Goal: Task Accomplishment & Management: Complete application form

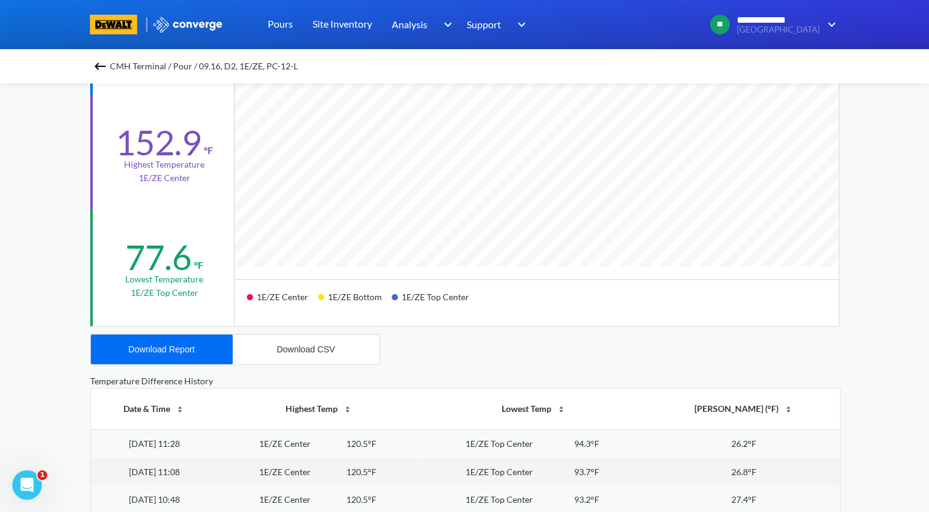
scroll to position [1028, 928]
click at [105, 65] on img at bounding box center [100, 66] width 15 height 15
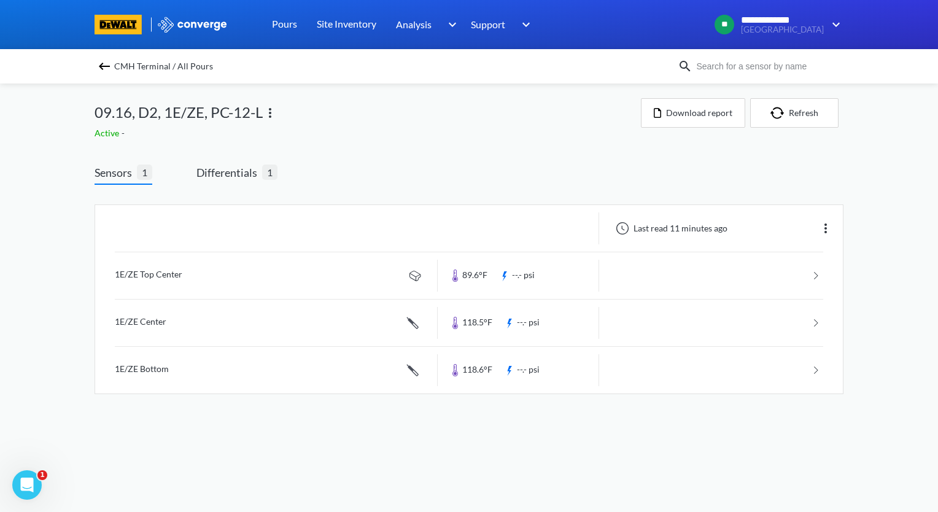
click at [104, 65] on img at bounding box center [104, 66] width 15 height 15
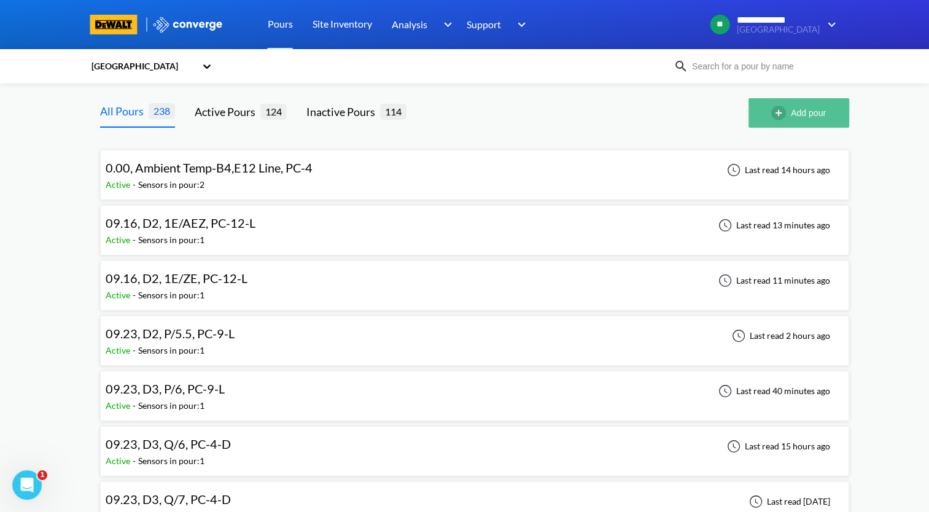
click at [781, 107] on img "button" at bounding box center [781, 113] width 20 height 15
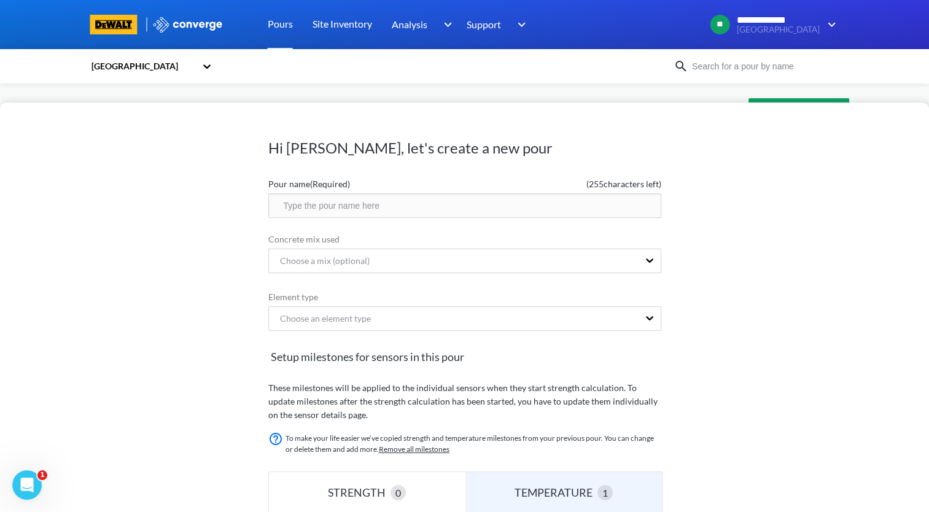
click at [380, 203] on input "text" at bounding box center [464, 205] width 393 height 25
click at [352, 212] on input "10.2, C4," at bounding box center [464, 205] width 393 height 25
click at [415, 208] on input "10.2, C4, J/12, PC-3" at bounding box center [464, 205] width 393 height 25
type input "10.2, C4, J/12, PC-3-DL-A"
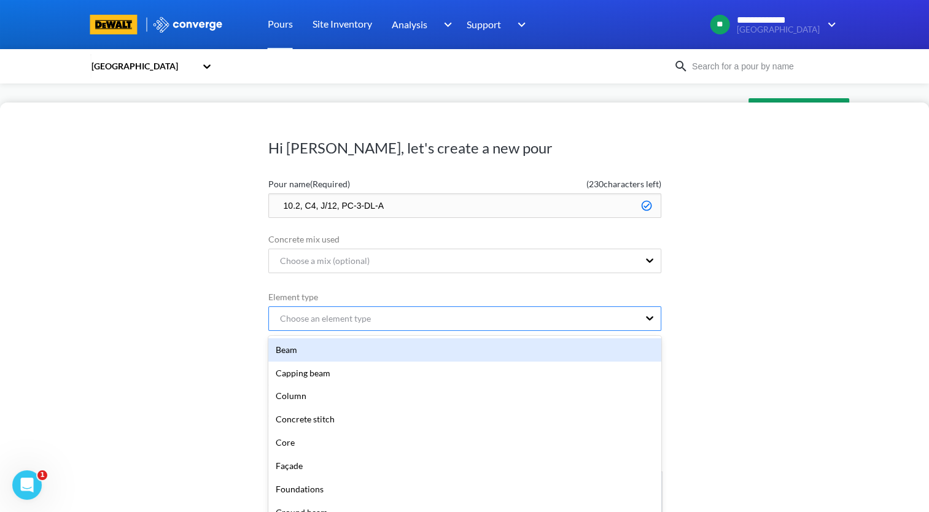
click at [362, 312] on div "Choose an element type" at bounding box center [320, 319] width 101 height 14
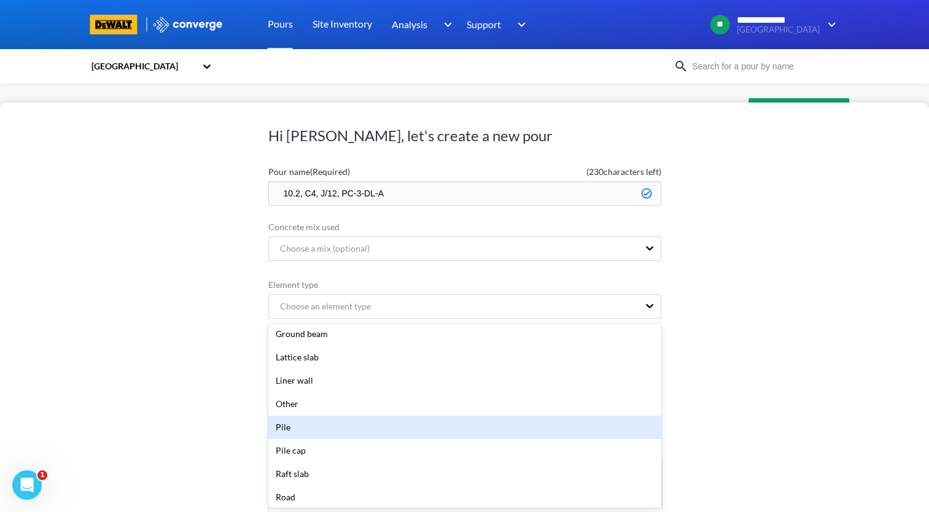
scroll to position [184, 0]
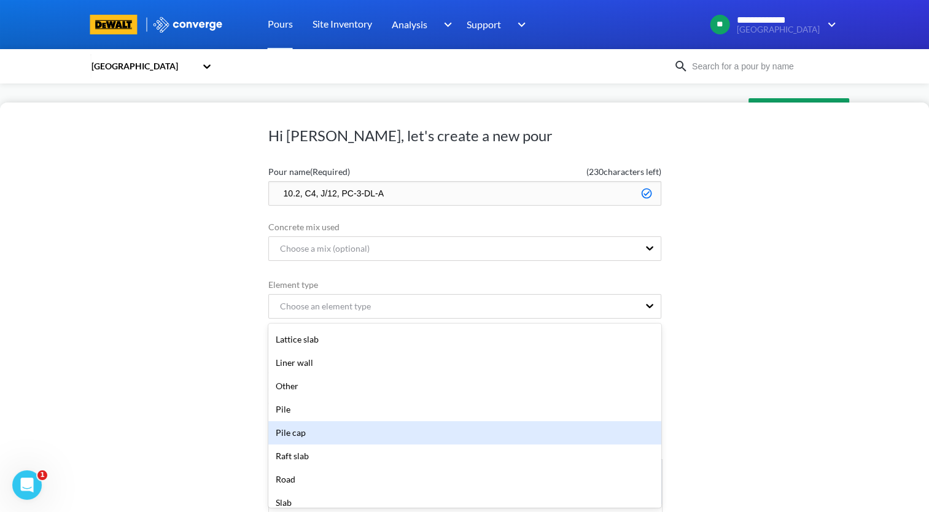
click at [360, 438] on div "Pile cap" at bounding box center [464, 432] width 393 height 23
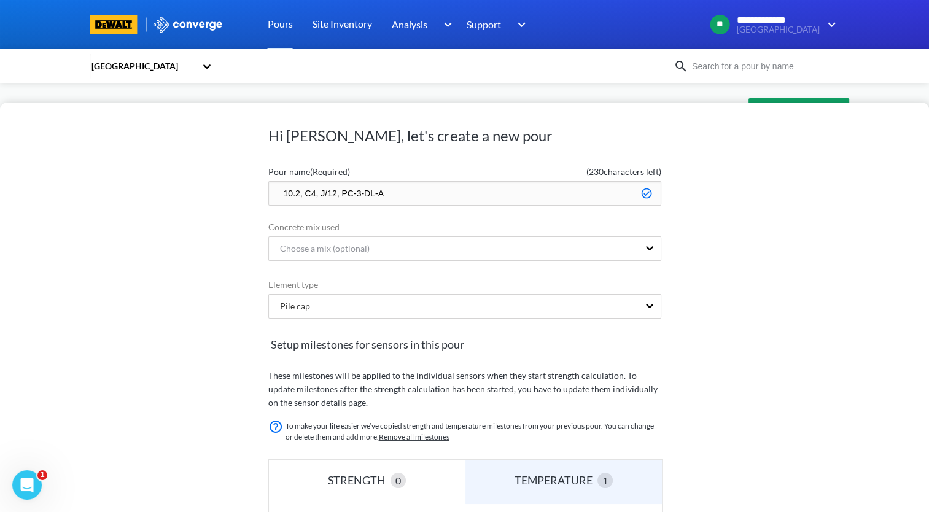
drag, startPoint x: 416, startPoint y: 188, endPoint x: 267, endPoint y: 193, distance: 149.3
click at [267, 193] on div "Hi [PERSON_NAME], let's create a new pour Pour name (Required) ( 230 characters…" at bounding box center [464, 308] width 929 height 410
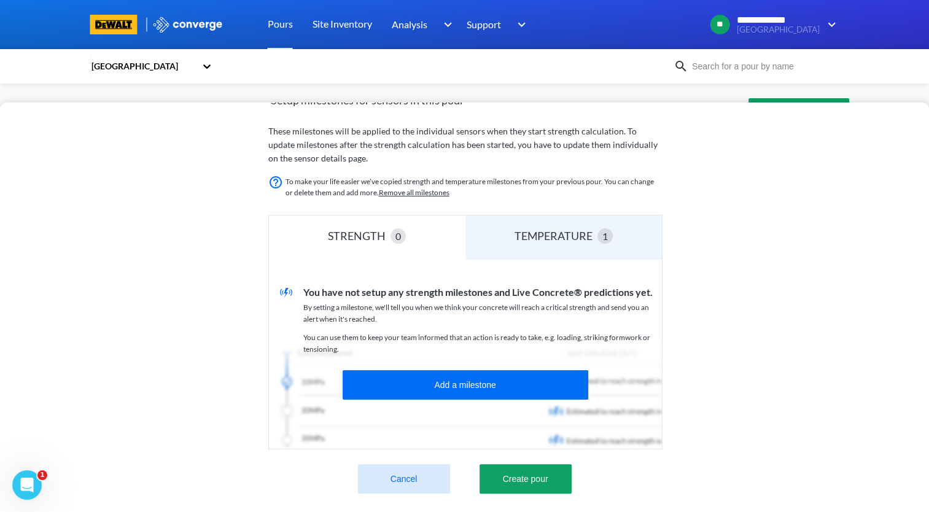
scroll to position [265, 0]
click at [562, 469] on button "Create pour" at bounding box center [526, 478] width 92 height 29
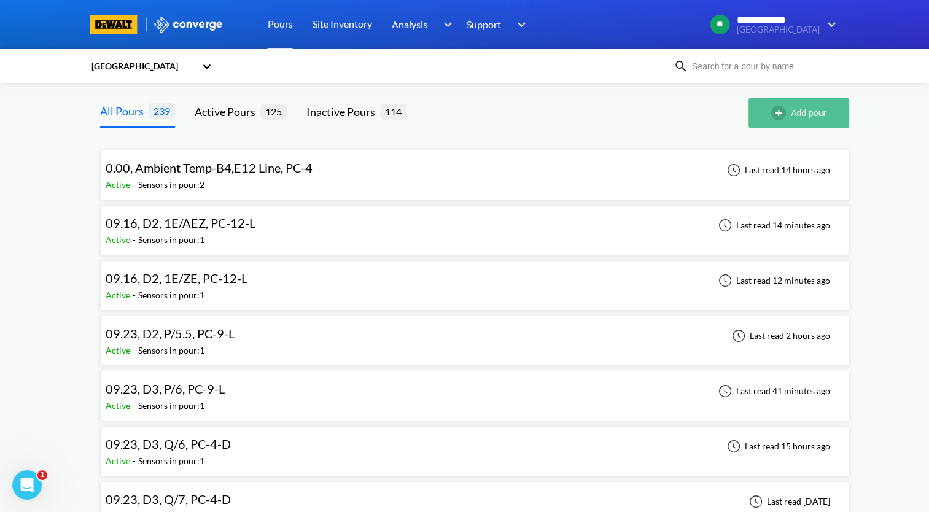
click at [801, 114] on button "Add pour" at bounding box center [798, 112] width 101 height 29
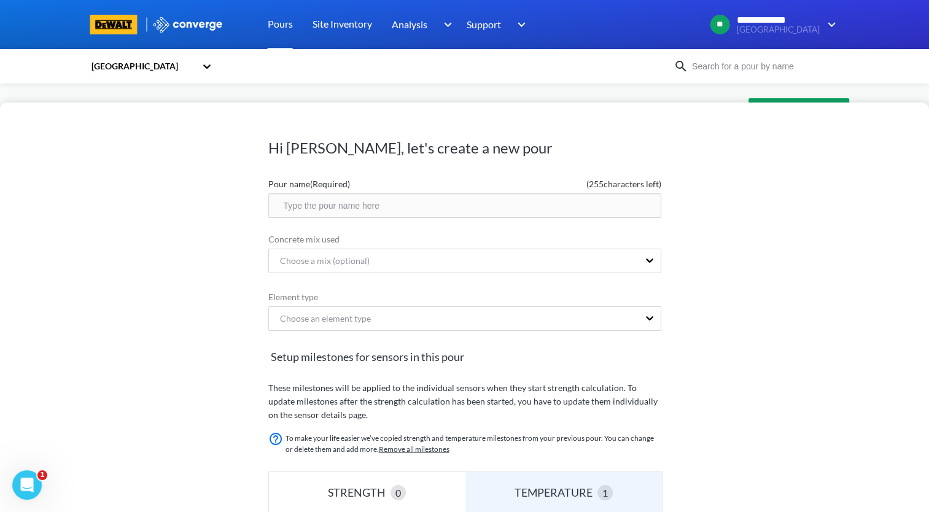
click at [372, 207] on input "text" at bounding box center [464, 205] width 393 height 25
paste input "10.2, C4, J/12, PC-3-DL-A"
click at [400, 205] on input "10.2, C4, J/12, PC-3-DL-A" at bounding box center [464, 205] width 393 height 25
click at [322, 208] on input "10.2, C4, J/12, PC-5" at bounding box center [464, 205] width 393 height 25
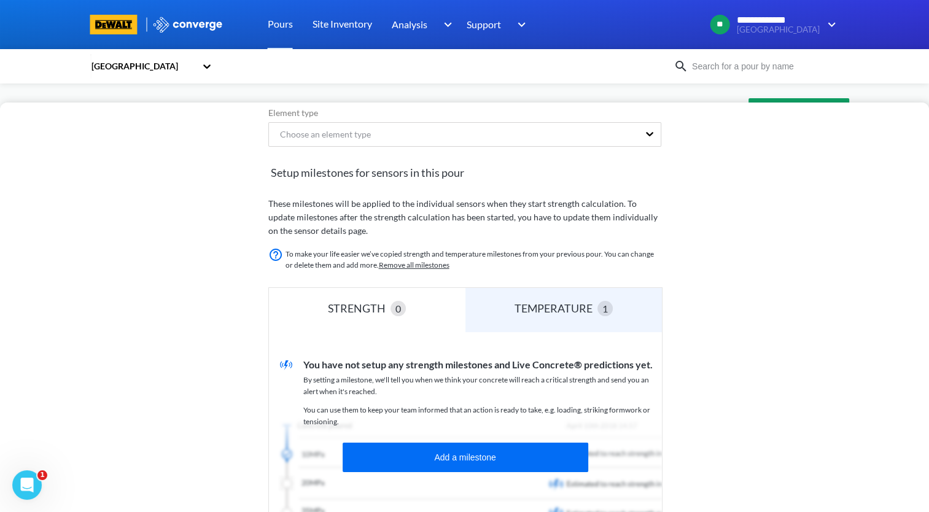
scroll to position [0, 0]
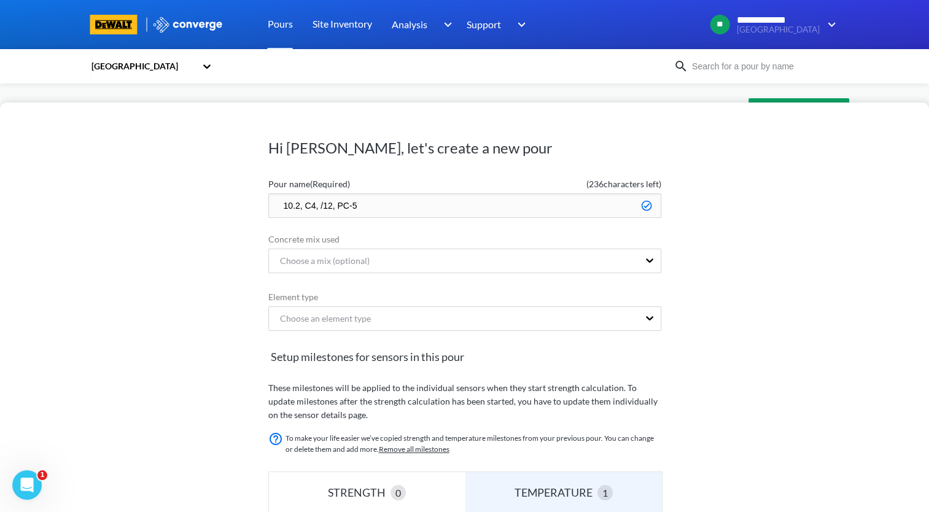
click at [321, 206] on input "10.2, C4, /12, PC-5" at bounding box center [464, 205] width 393 height 25
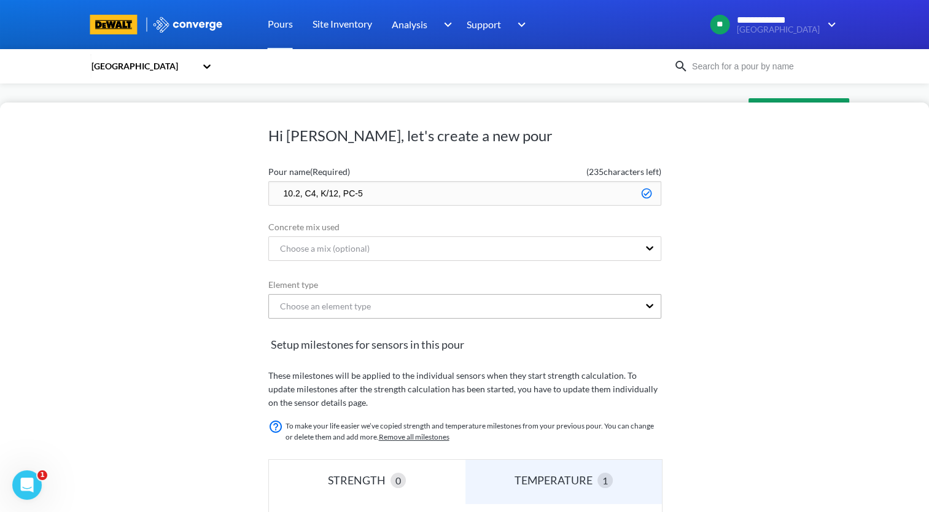
click at [430, 317] on div "Choose an element type" at bounding box center [464, 306] width 393 height 25
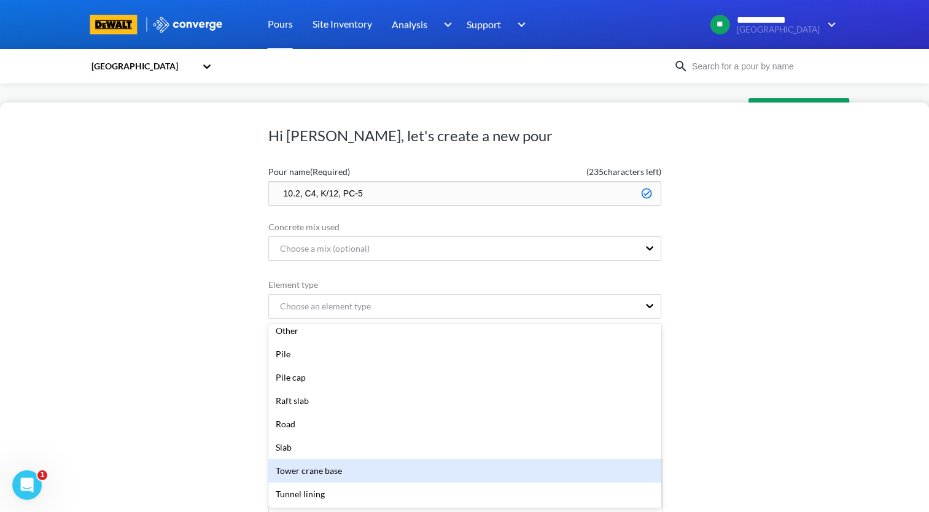
scroll to position [246, 0]
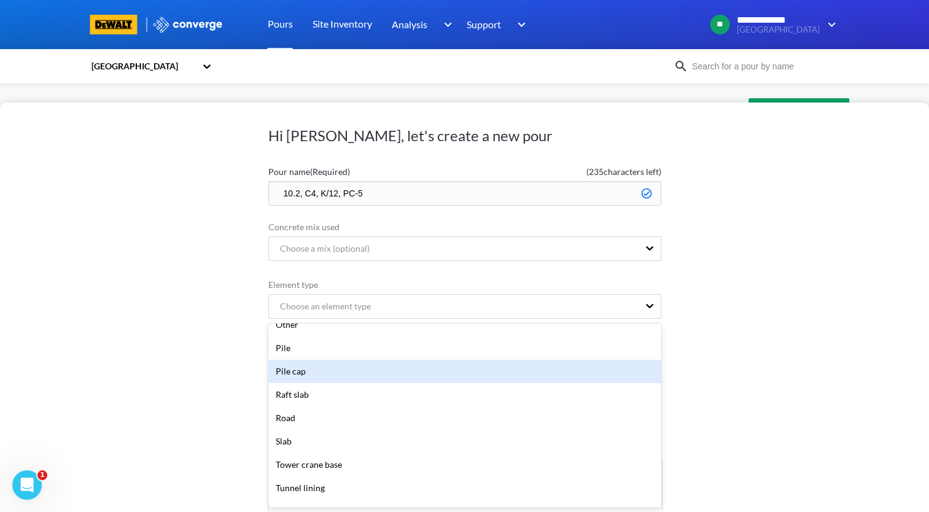
click at [391, 379] on div "Pile cap" at bounding box center [464, 371] width 393 height 23
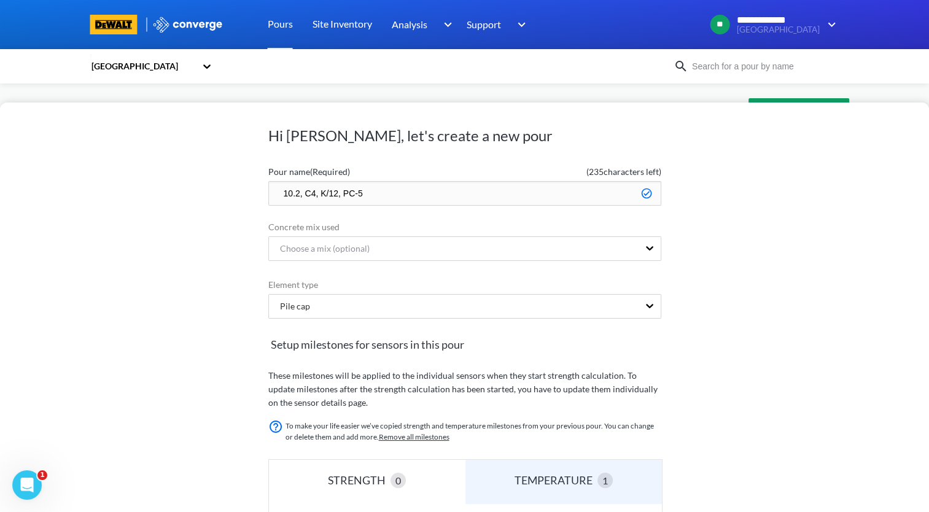
drag, startPoint x: 418, startPoint y: 200, endPoint x: 167, endPoint y: 200, distance: 250.5
click at [167, 200] on div "Hi [PERSON_NAME], let's create a new pour Pour name (Required) ( 235 characters…" at bounding box center [464, 308] width 929 height 410
click at [339, 192] on input "10.2, C4, K/12, PC-5" at bounding box center [464, 193] width 393 height 25
click at [336, 191] on input "10.2, C4, K/12, PC-5" at bounding box center [464, 193] width 393 height 25
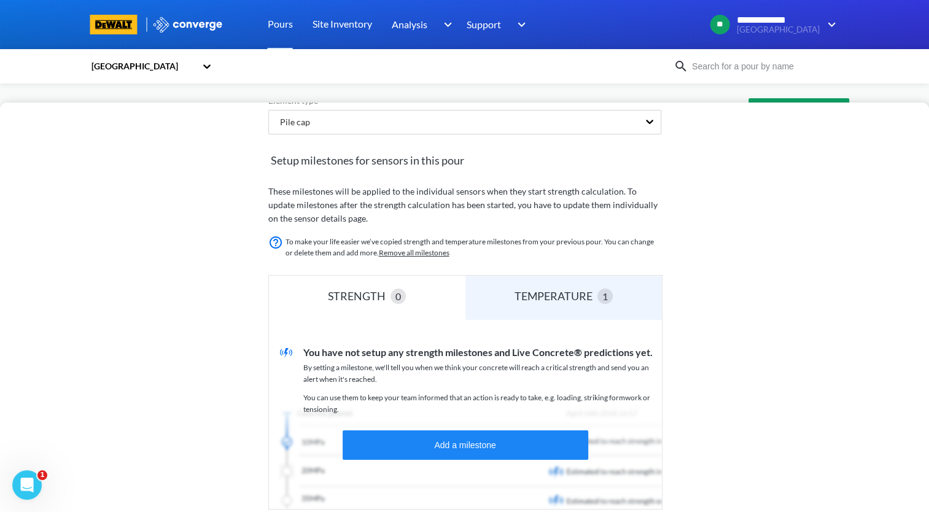
scroll to position [265, 0]
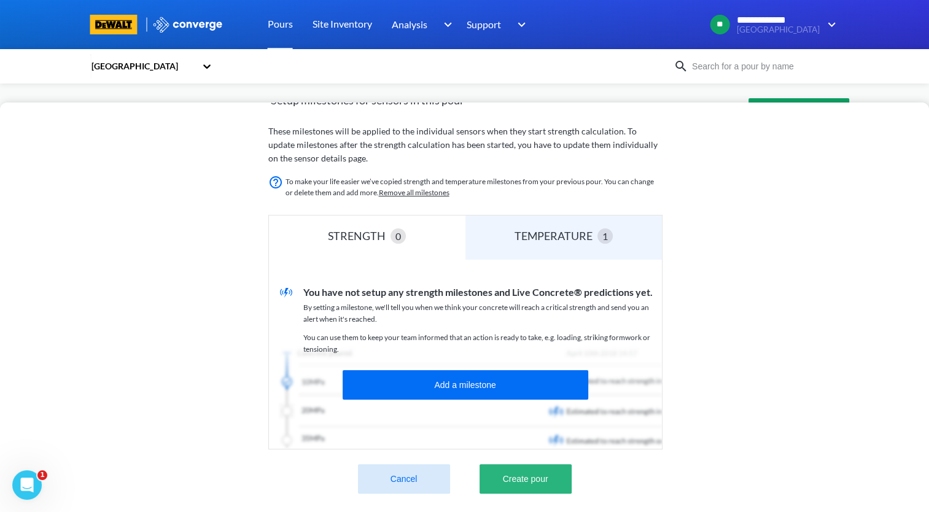
type input "10.2, C4, K/BWZ, PC-5"
click at [551, 469] on button "Create pour" at bounding box center [526, 478] width 92 height 29
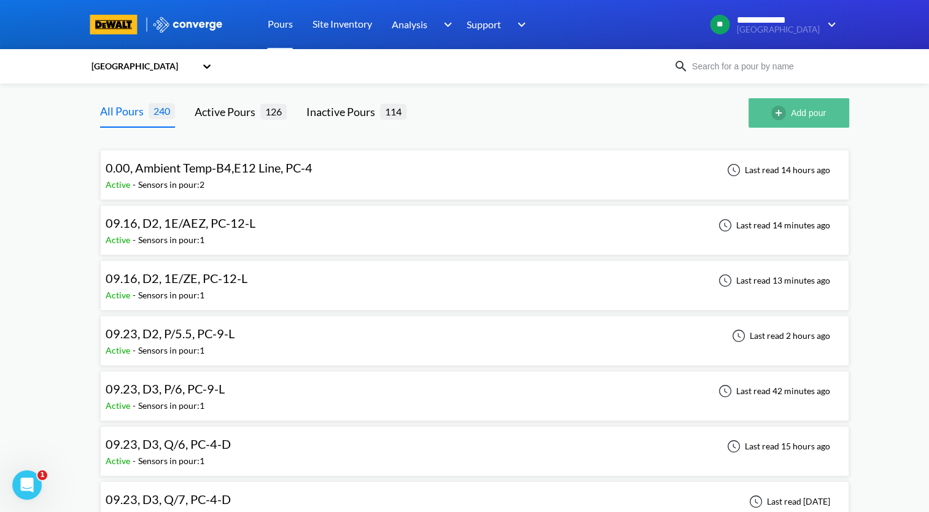
drag, startPoint x: 804, startPoint y: 120, endPoint x: 794, endPoint y: 123, distance: 10.1
click at [804, 120] on button "Add pour" at bounding box center [798, 112] width 101 height 29
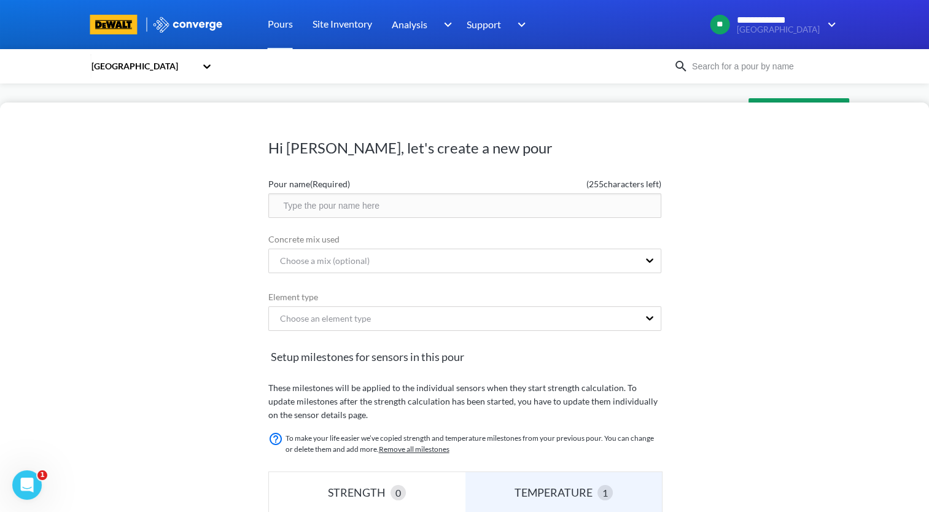
click at [402, 212] on input "text" at bounding box center [464, 205] width 393 height 25
paste input "10.2, C4, K/12, PC-5"
click at [329, 205] on input "10.2, C4, K/12, PC-5" at bounding box center [464, 205] width 393 height 25
type input "10.2, C4, L/12, PC-5"
click at [470, 330] on div "Choose an element type" at bounding box center [464, 318] width 393 height 25
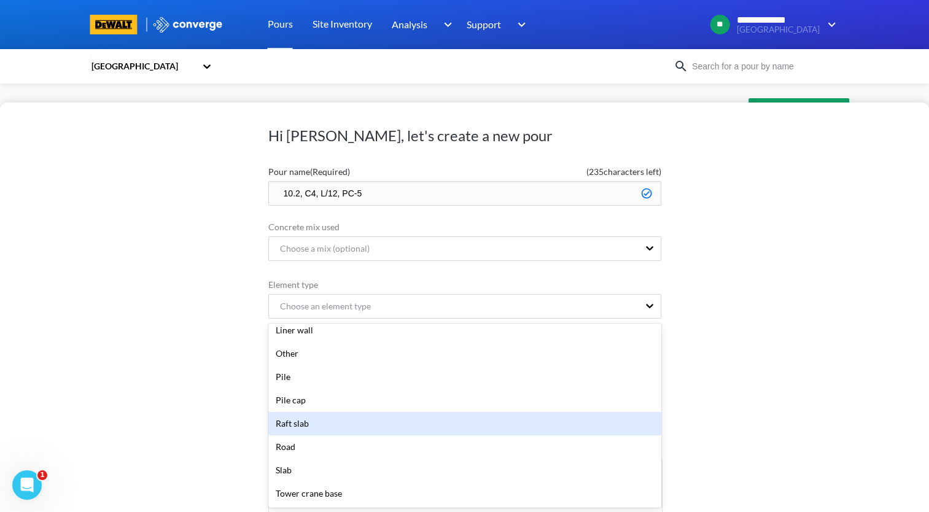
scroll to position [246, 0]
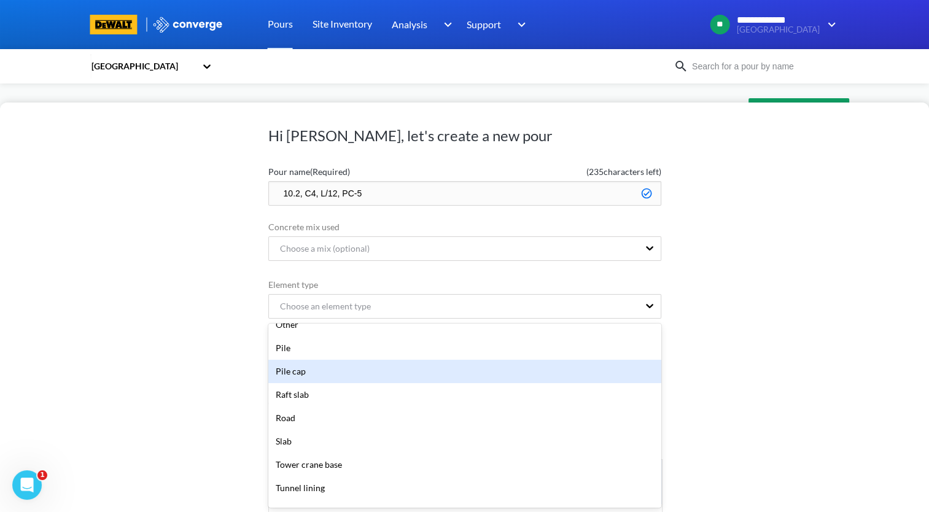
click at [359, 373] on div "Pile cap" at bounding box center [464, 371] width 393 height 23
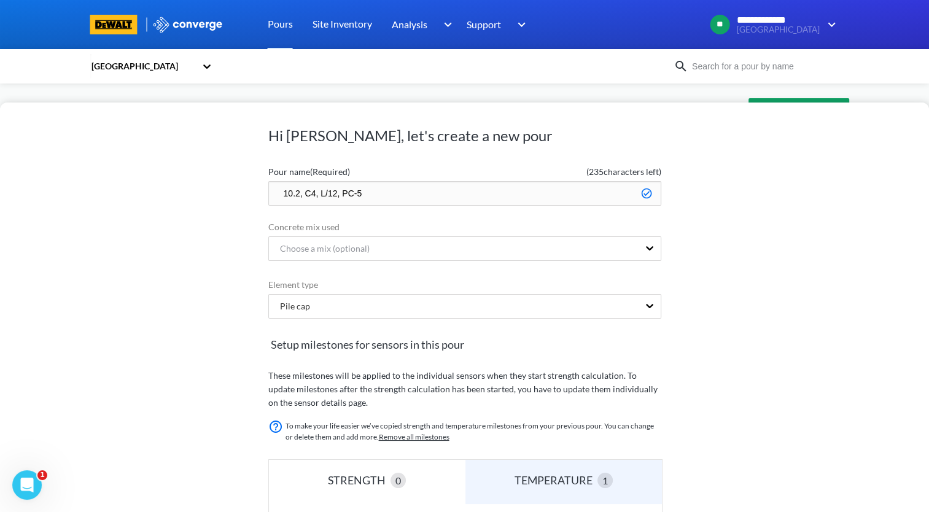
scroll to position [258, 0]
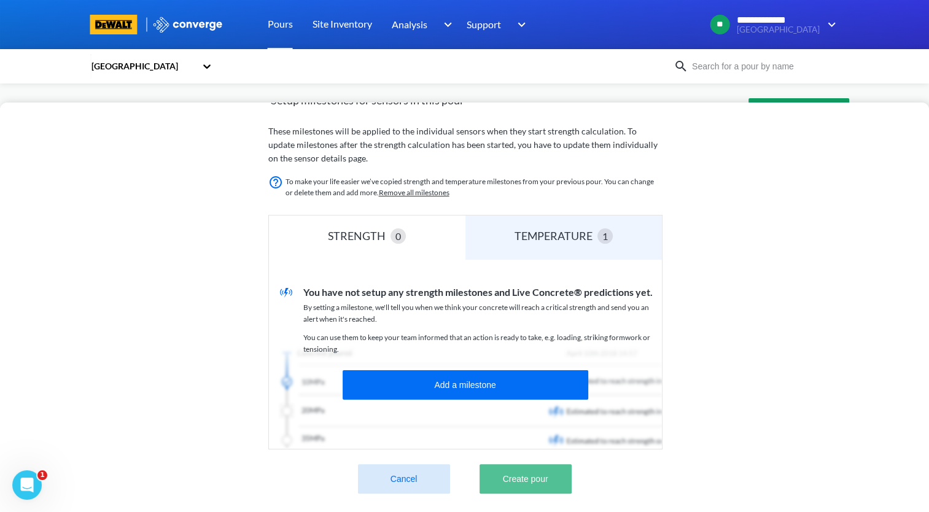
click at [555, 480] on button "Create pour" at bounding box center [526, 478] width 92 height 29
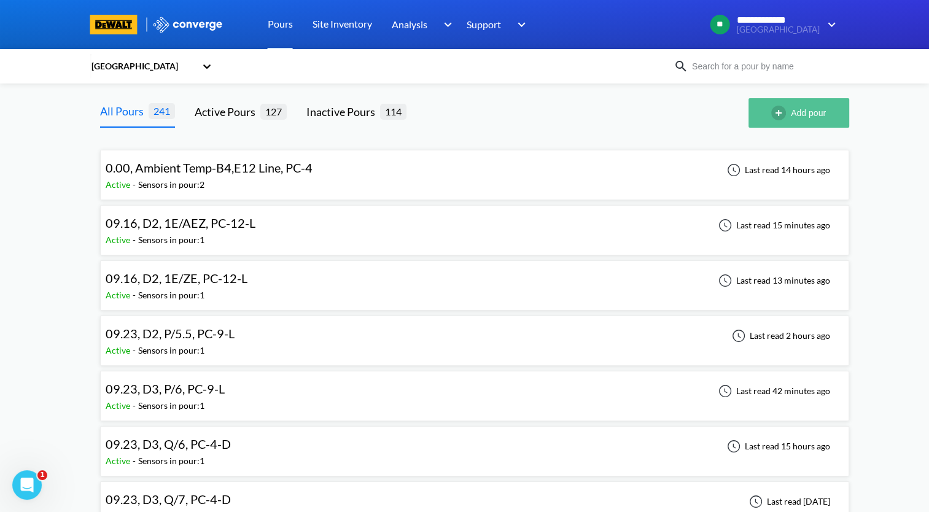
click at [786, 124] on button "Add pour" at bounding box center [798, 112] width 101 height 29
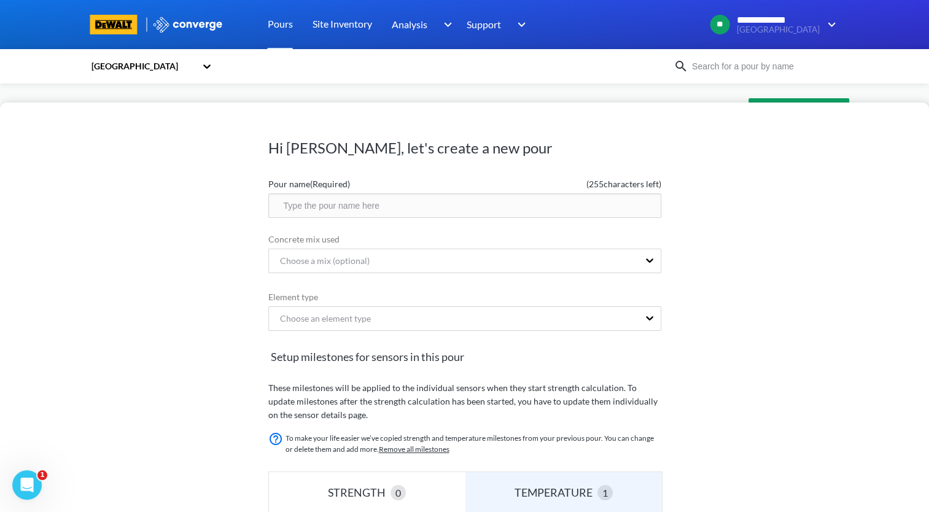
click at [352, 204] on input "text" at bounding box center [464, 205] width 393 height 25
paste input "10.2, C4, K/12, PC-5"
click at [309, 206] on input "10.2, C4, K/12, PC-5" at bounding box center [464, 205] width 393 height 25
click at [326, 203] on input "10.2, D4, K/12, PC-5" at bounding box center [464, 205] width 393 height 25
click at [337, 204] on input "10.2, D4, N/12, PC-5" at bounding box center [464, 205] width 393 height 25
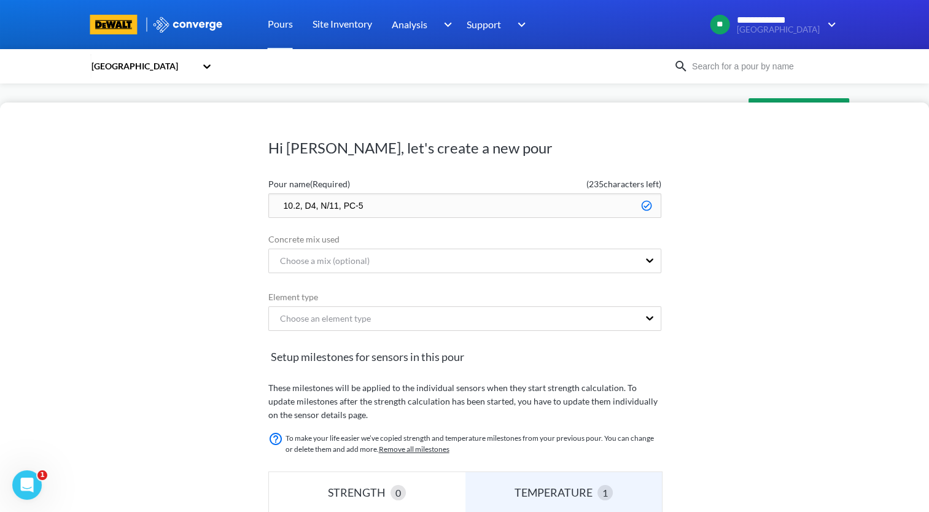
click at [404, 200] on input "10.2, D4, N/11, PC-5" at bounding box center [464, 205] width 393 height 25
drag, startPoint x: 410, startPoint y: 199, endPoint x: 238, endPoint y: 217, distance: 173.5
click at [238, 217] on div "Hi [PERSON_NAME], let's create a new pour Pour name (Required) ( 233 characters…" at bounding box center [464, 308] width 929 height 410
type input "10.2, D4, N/11, PC-3-D"
click at [480, 322] on div "Choose an element type" at bounding box center [464, 318] width 393 height 25
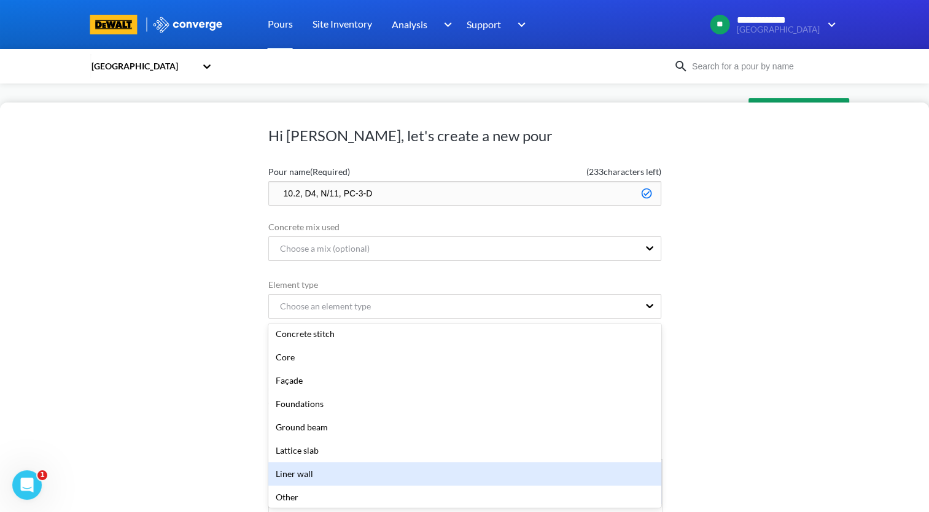
scroll to position [123, 0]
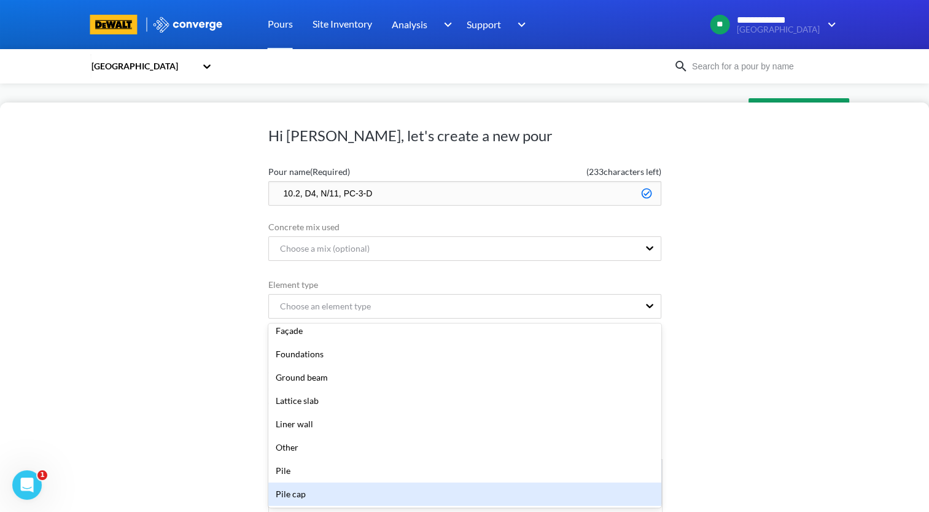
click at [411, 492] on div "Pile cap" at bounding box center [464, 494] width 393 height 23
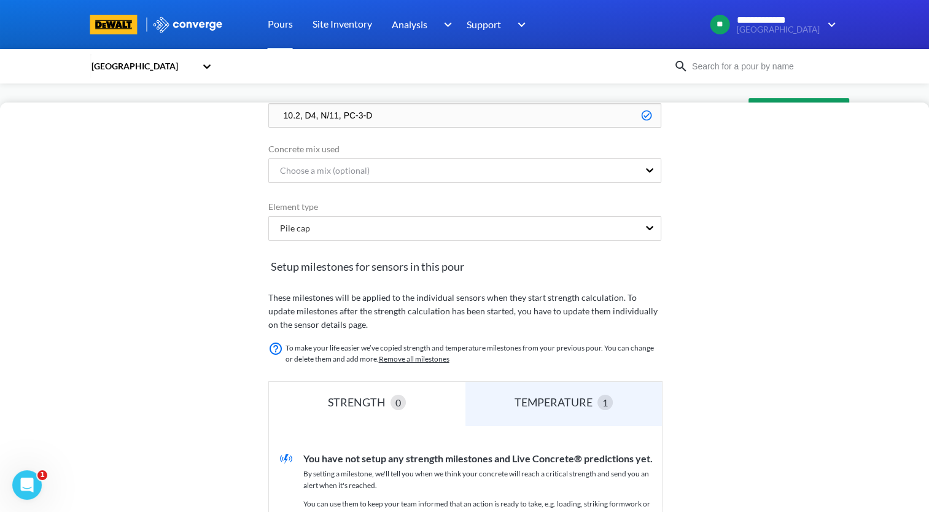
scroll to position [258, 0]
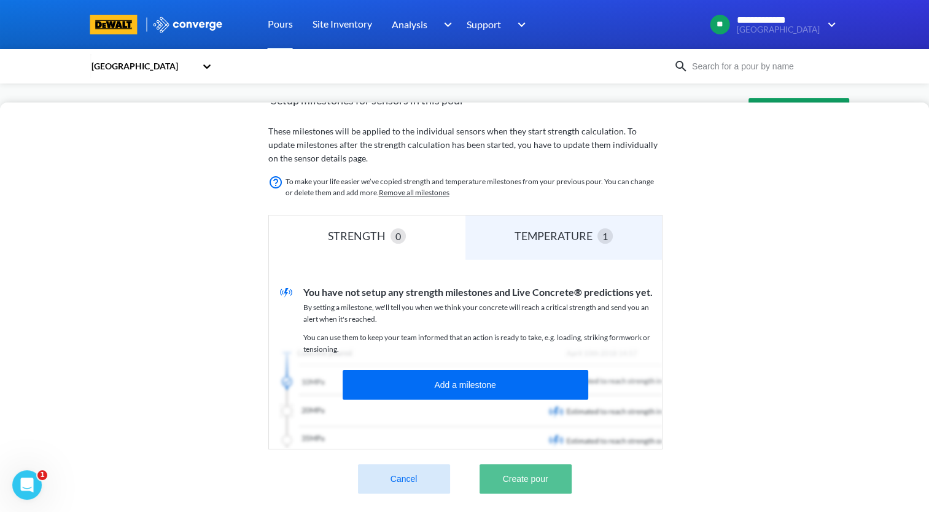
click at [537, 479] on button "Create pour" at bounding box center [526, 478] width 92 height 29
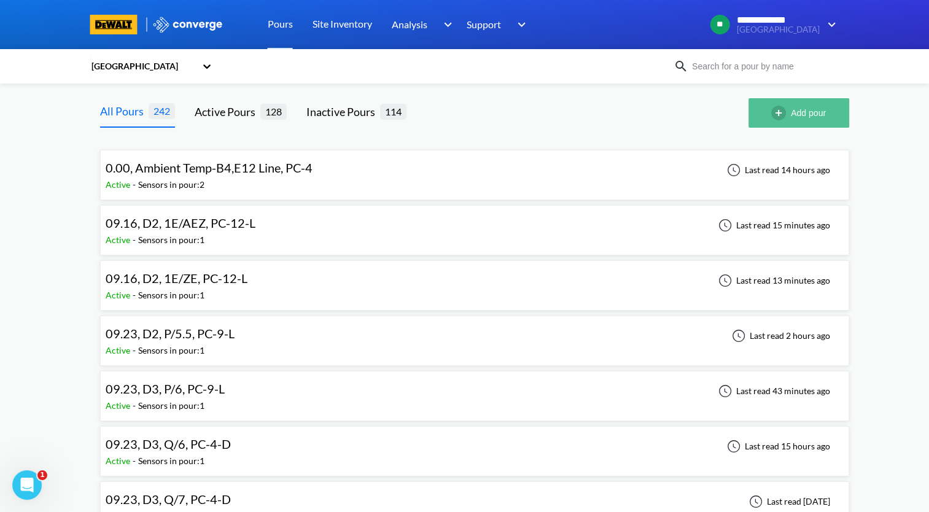
click at [793, 114] on button "Add pour" at bounding box center [798, 112] width 101 height 29
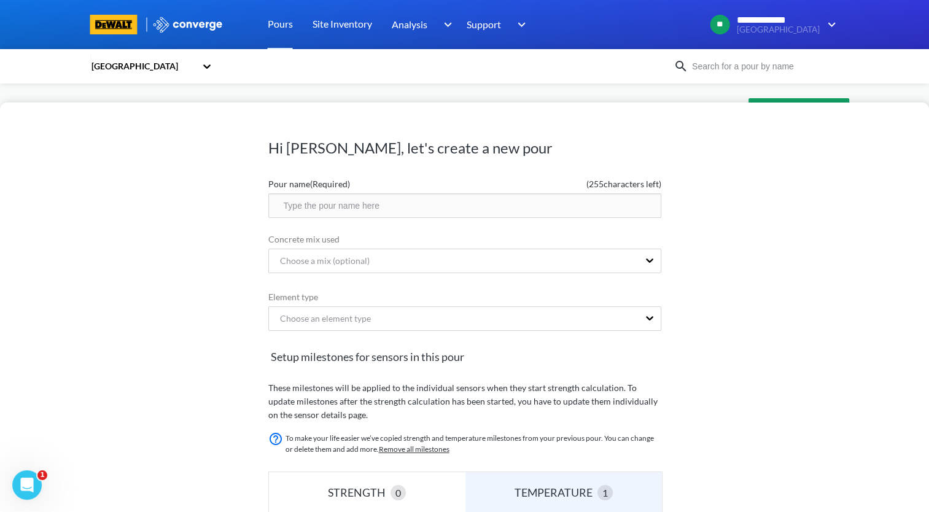
click at [417, 208] on input "text" at bounding box center [464, 205] width 393 height 25
paste input "10.2, D4, N/11, PC-3-D"
click at [326, 210] on input "10.2, D4, N/11, PC-3-D" at bounding box center [464, 205] width 393 height 25
type input "10.2, D4, P/11, PC-3-D"
click at [389, 311] on div "Choose an element type" at bounding box center [454, 318] width 370 height 23
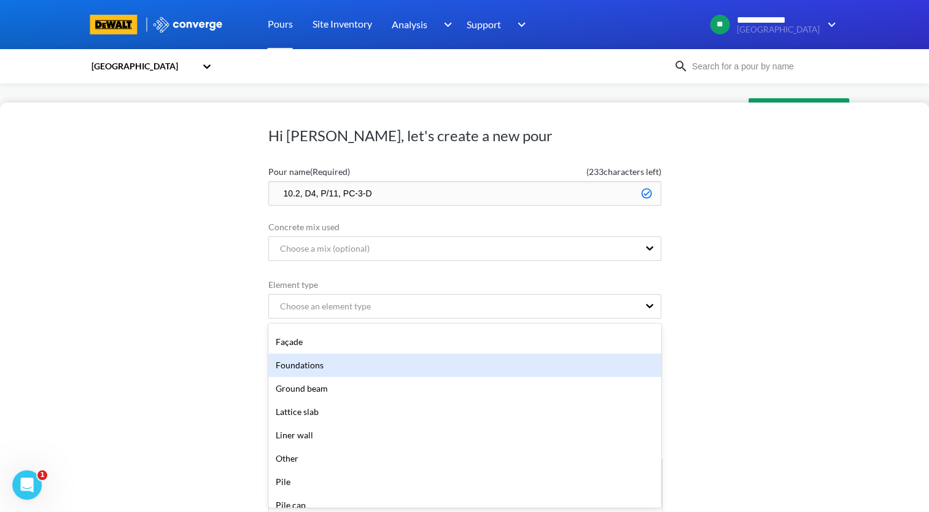
scroll to position [184, 0]
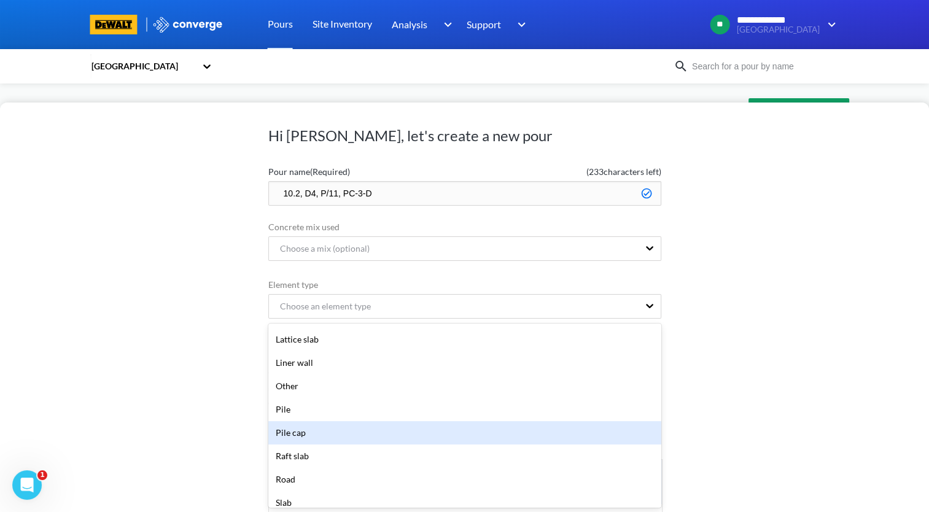
click at [373, 430] on div "Pile cap" at bounding box center [464, 432] width 393 height 23
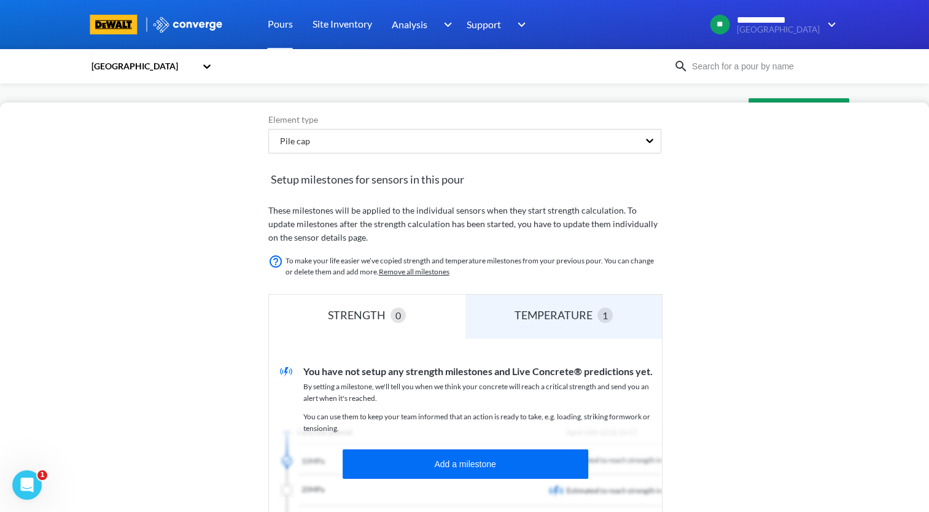
scroll to position [258, 0]
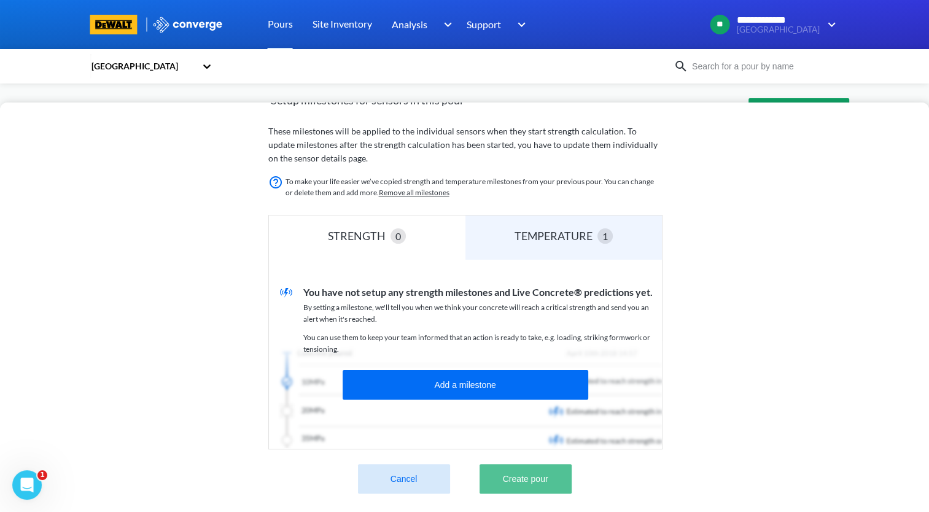
click at [554, 483] on button "Create pour" at bounding box center [526, 478] width 92 height 29
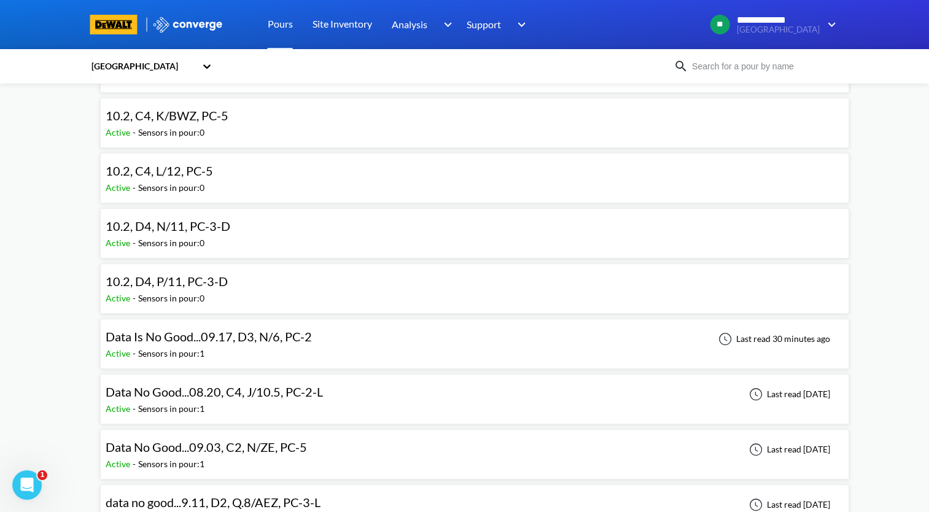
scroll to position [1105, 0]
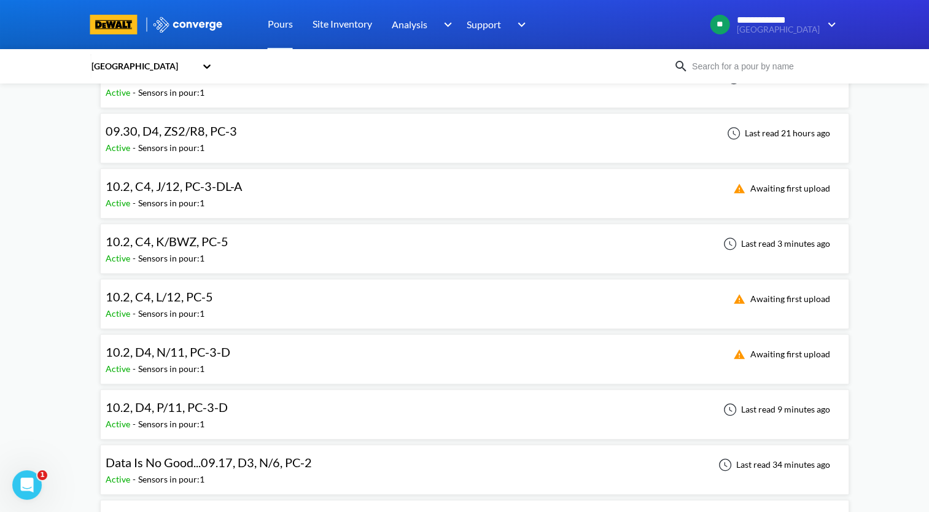
scroll to position [982, 0]
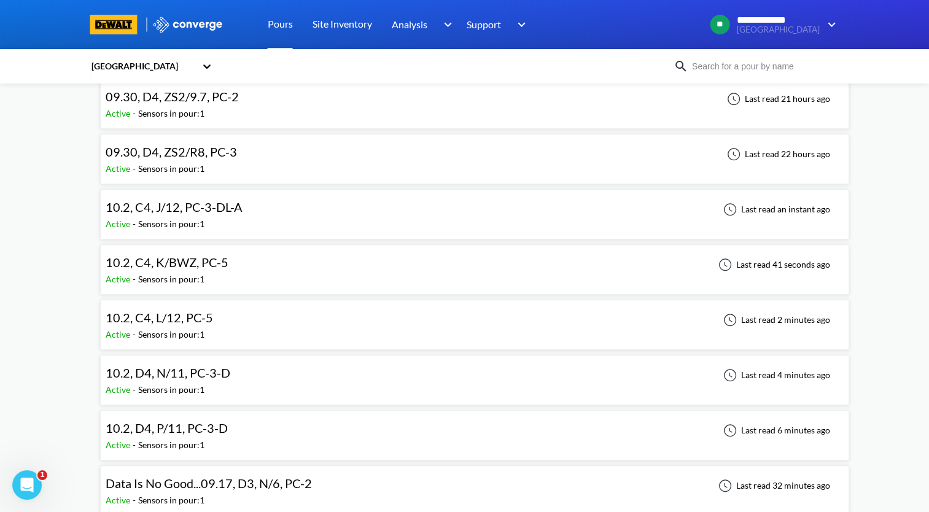
scroll to position [982, 0]
